Goal: Task Accomplishment & Management: Use online tool/utility

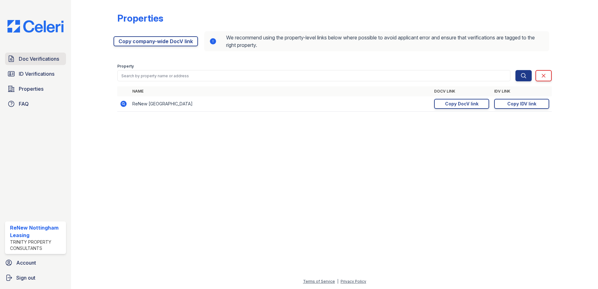
click at [29, 62] on span "Doc Verifications" at bounding box center [39, 59] width 40 height 8
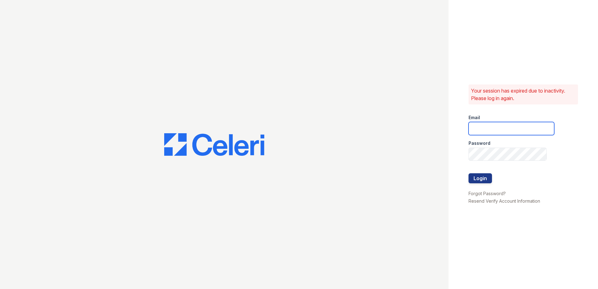
type input "[EMAIL_ADDRESS][DOMAIN_NAME]"
click at [480, 180] on button "Login" at bounding box center [480, 178] width 23 height 10
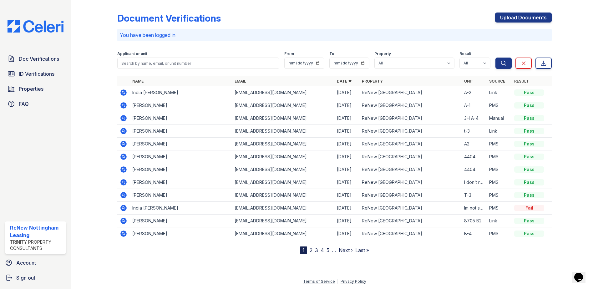
click at [124, 93] on icon at bounding box center [124, 93] width 8 height 8
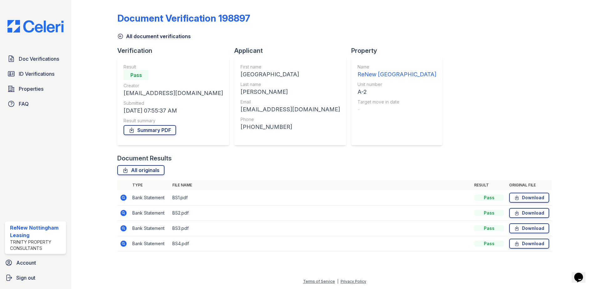
click at [125, 244] on icon at bounding box center [123, 244] width 6 height 6
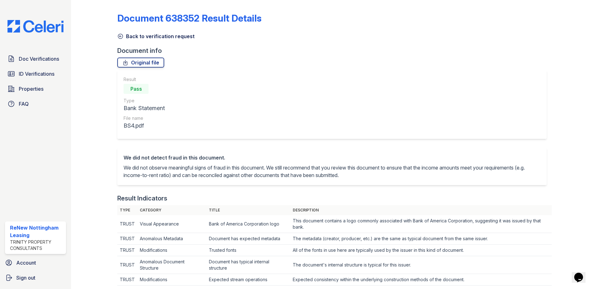
click at [121, 37] on icon at bounding box center [120, 36] width 6 height 6
